Goal: Communication & Community: Share content

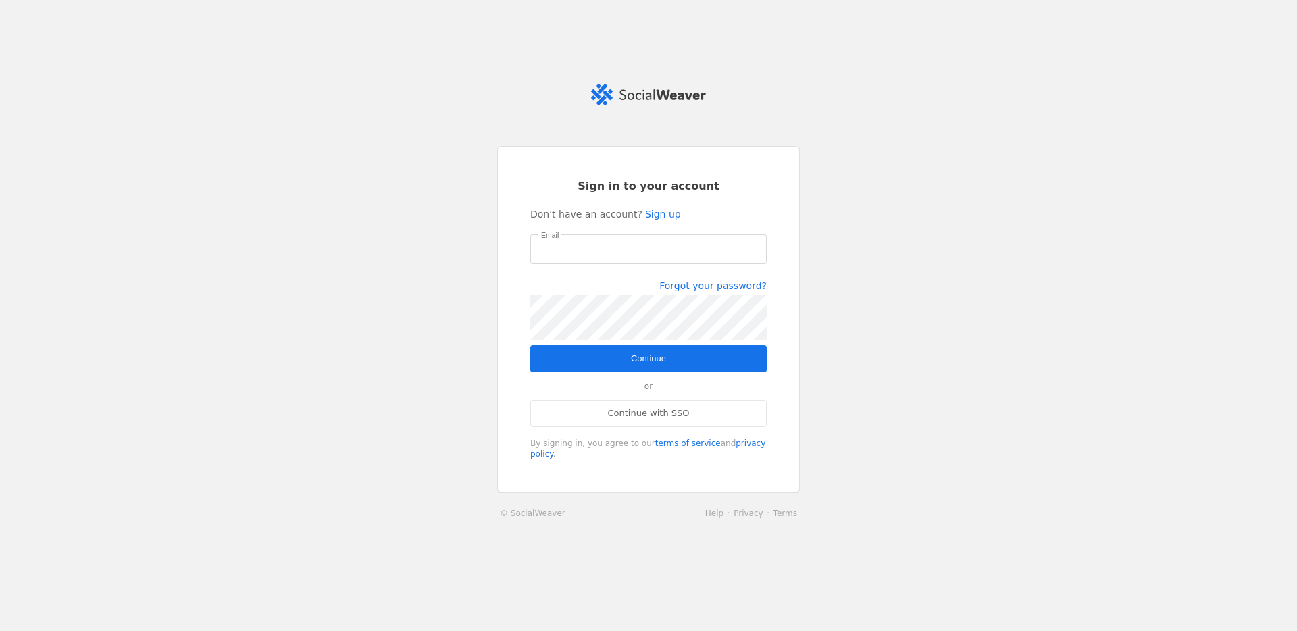
type input "[PERSON_NAME][EMAIL_ADDRESS][PERSON_NAME][DOMAIN_NAME]"
click at [633, 357] on span "Continue" at bounding box center [648, 359] width 35 height 14
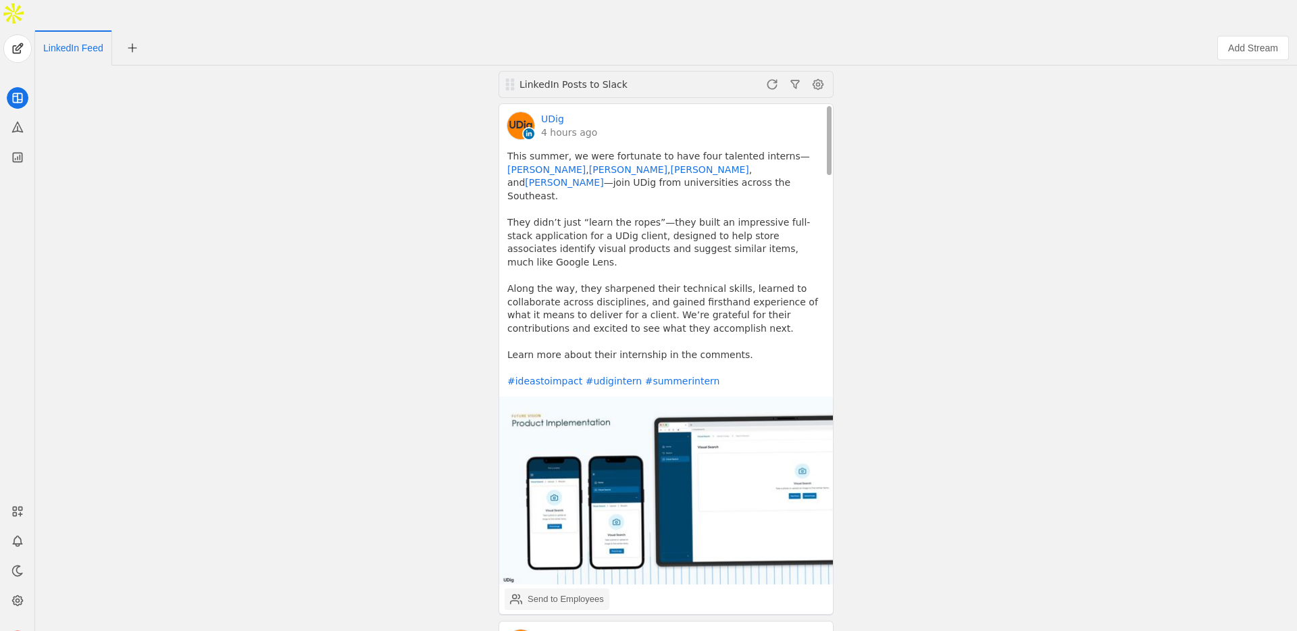
click at [563, 592] on div "Send to Employees" at bounding box center [565, 599] width 76 height 14
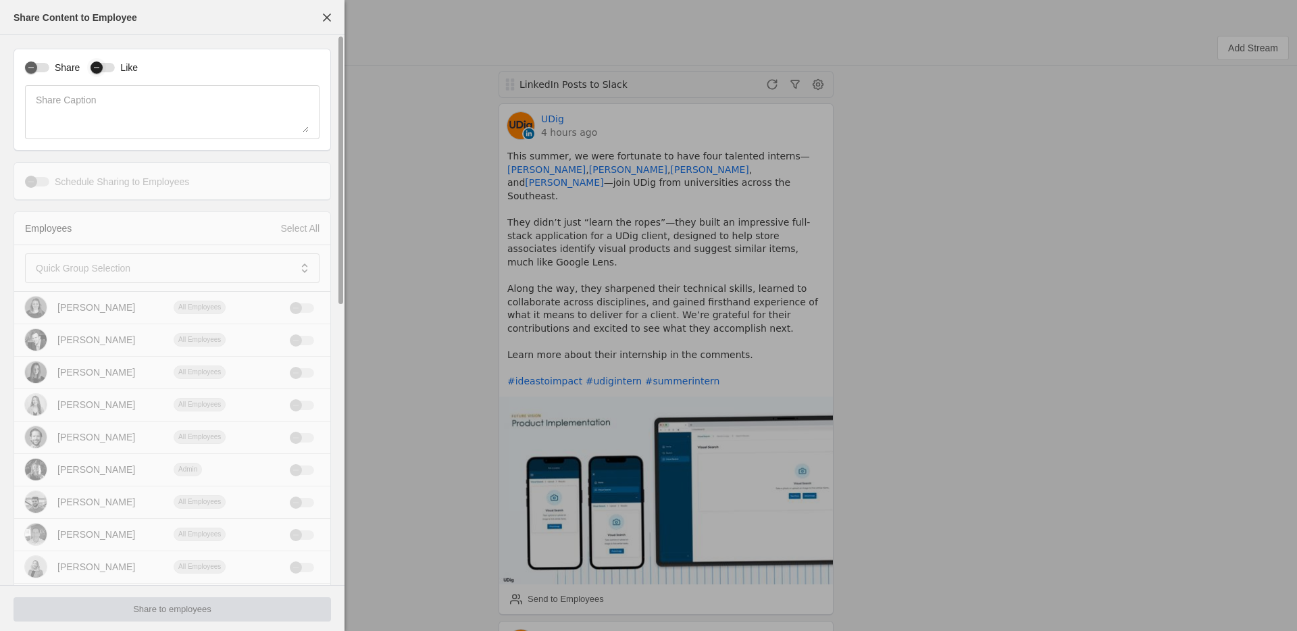
drag, startPoint x: 45, startPoint y: 61, endPoint x: 88, endPoint y: 62, distance: 43.2
click at [45, 61] on div "Share" at bounding box center [52, 68] width 55 height 14
click at [118, 64] on label "Like" at bounding box center [126, 68] width 23 height 14
click at [115, 64] on button "Like" at bounding box center [102, 67] width 24 height 9
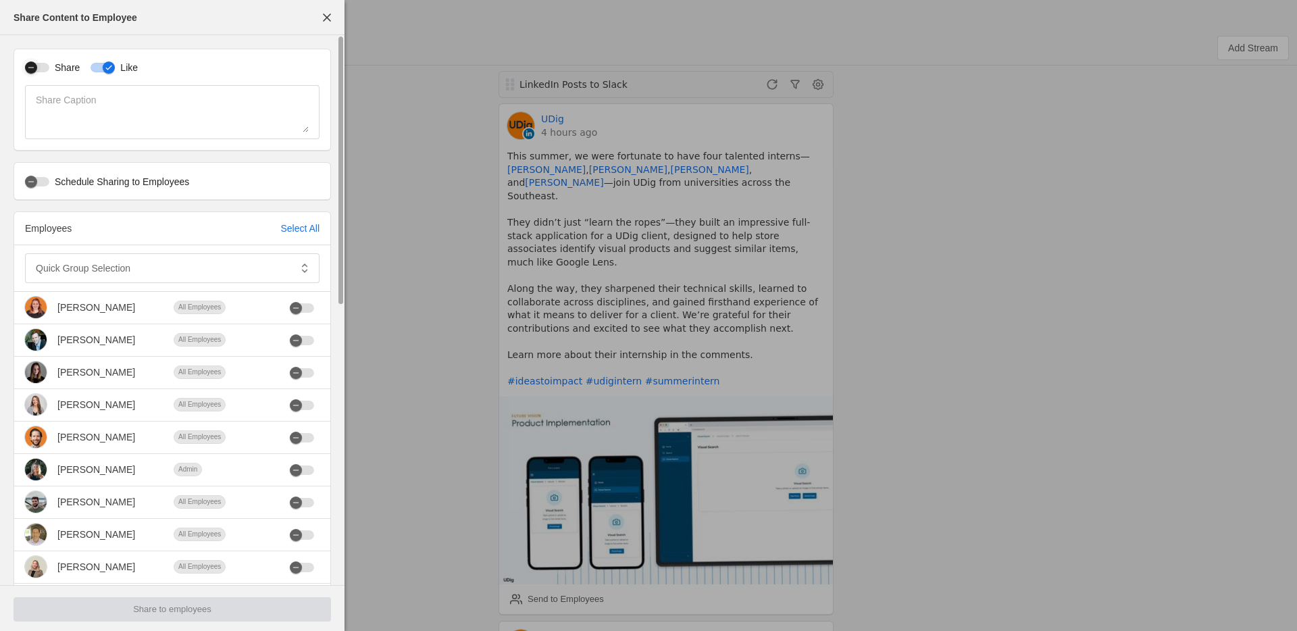
click at [43, 65] on div "button" at bounding box center [37, 67] width 24 height 9
click at [111, 265] on mat-label "Quick Group Selection" at bounding box center [83, 268] width 95 height 16
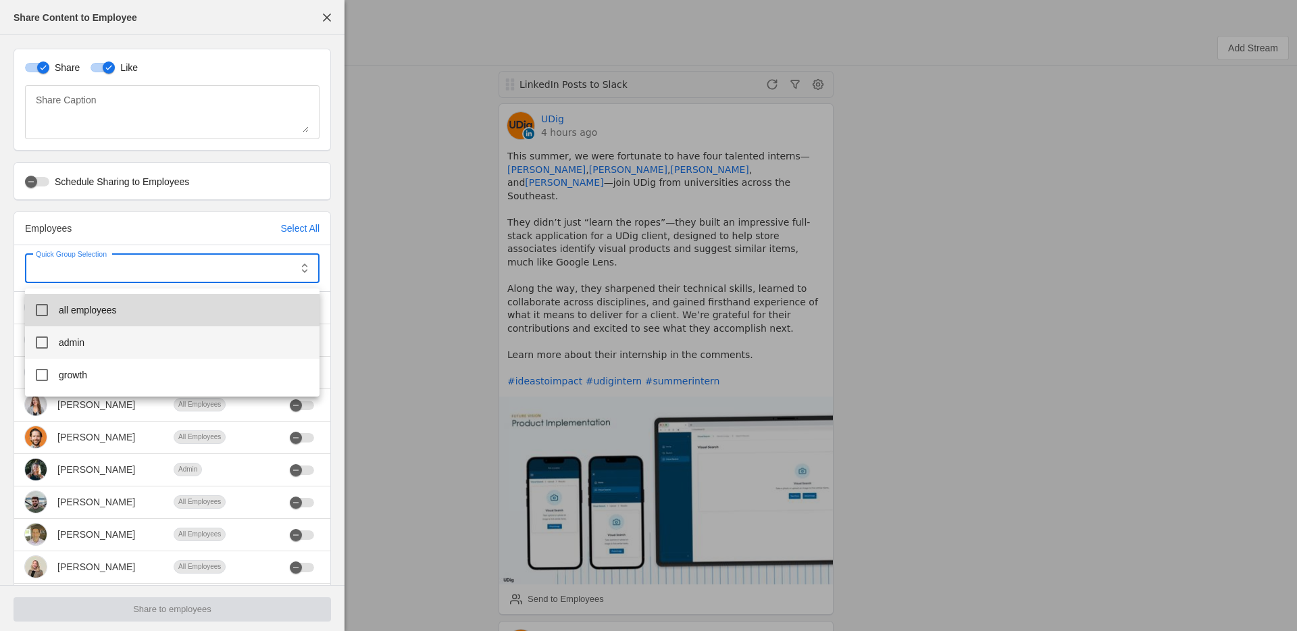
drag, startPoint x: 86, startPoint y: 319, endPoint x: 82, endPoint y: 338, distance: 18.7
click at [85, 320] on mat-option "all employees" at bounding box center [172, 310] width 294 height 32
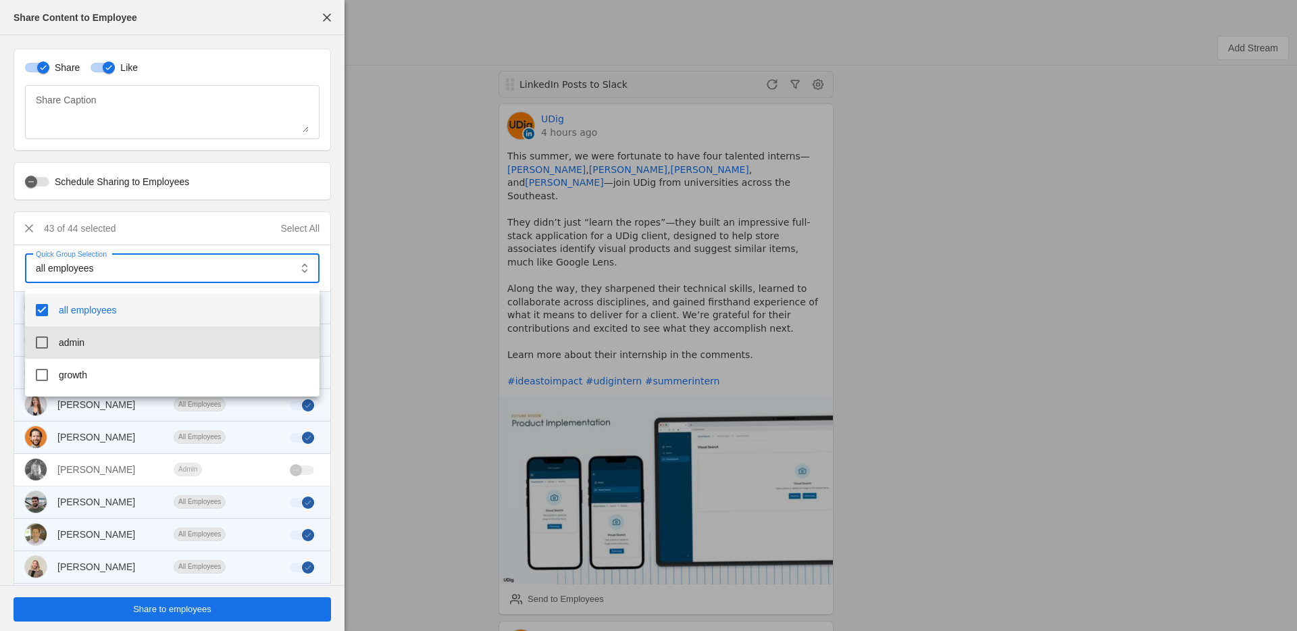
drag, startPoint x: 82, startPoint y: 338, endPoint x: 85, endPoint y: 410, distance: 72.3
click at [82, 338] on span "admin" at bounding box center [72, 343] width 26 height 14
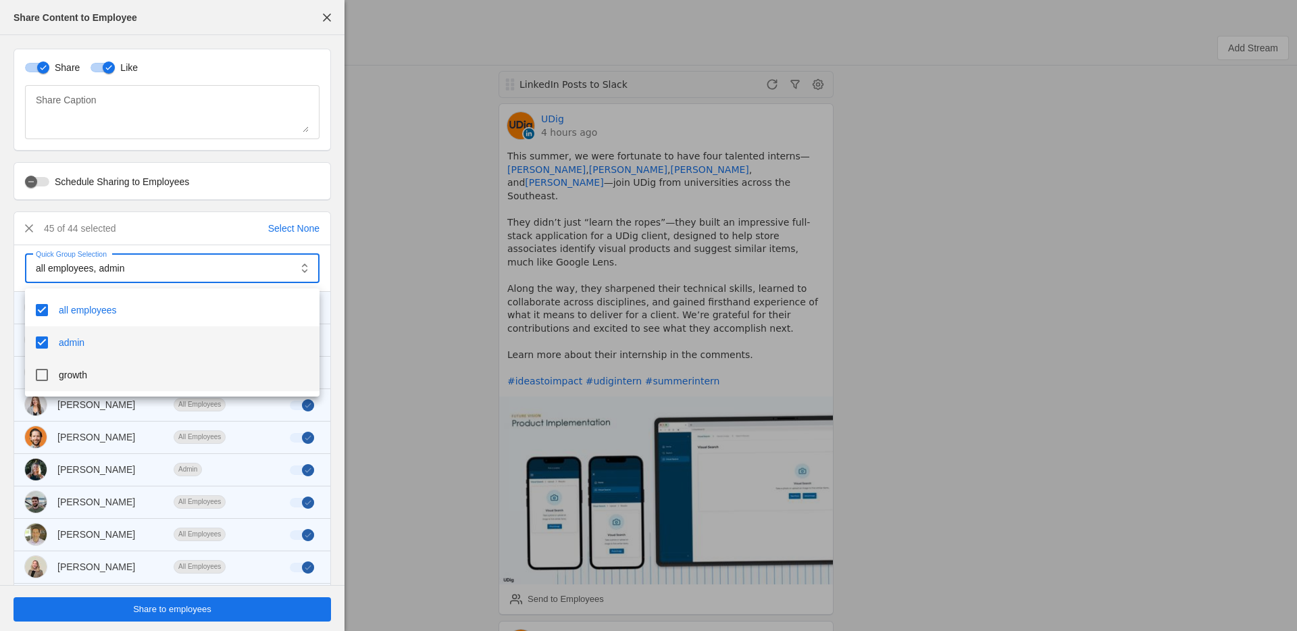
click at [77, 378] on span "growth" at bounding box center [73, 375] width 28 height 14
click at [337, 262] on div at bounding box center [648, 315] width 1297 height 631
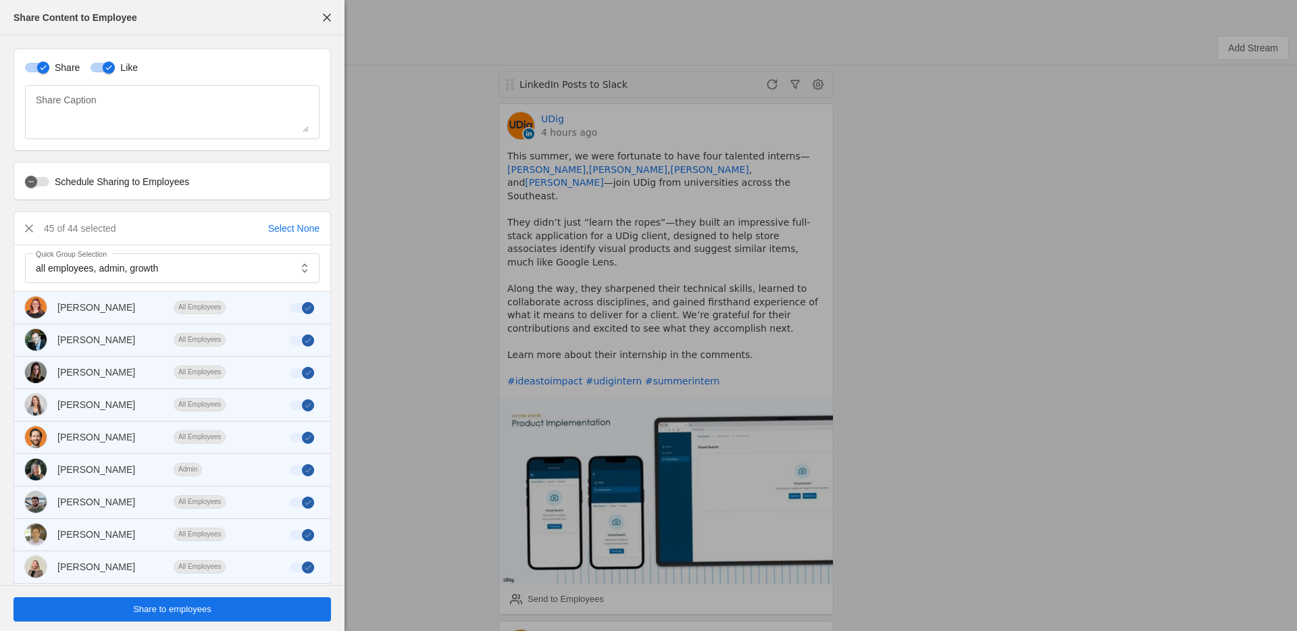
click at [232, 611] on span "undefined" at bounding box center [172, 609] width 317 height 24
